Goal: Browse casually: Explore the website without a specific task or goal

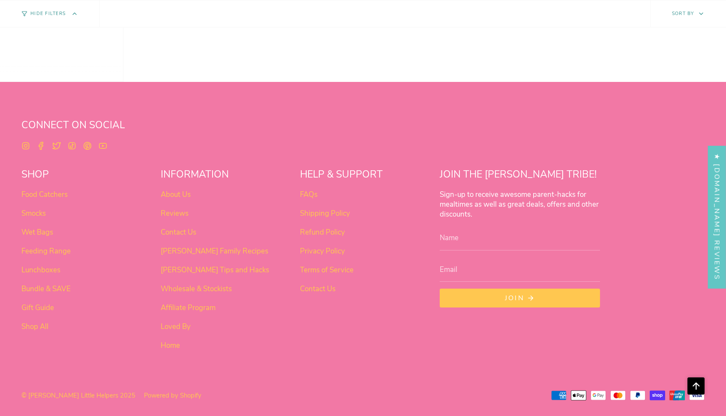
scroll to position [539, 0]
